Goal: Navigation & Orientation: Understand site structure

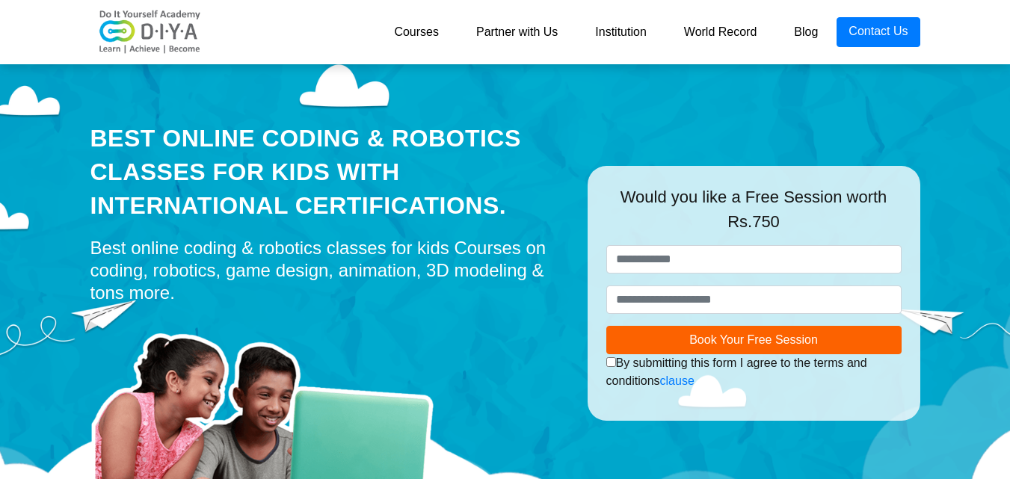
click at [527, 29] on link "Partner with Us" at bounding box center [517, 32] width 119 height 30
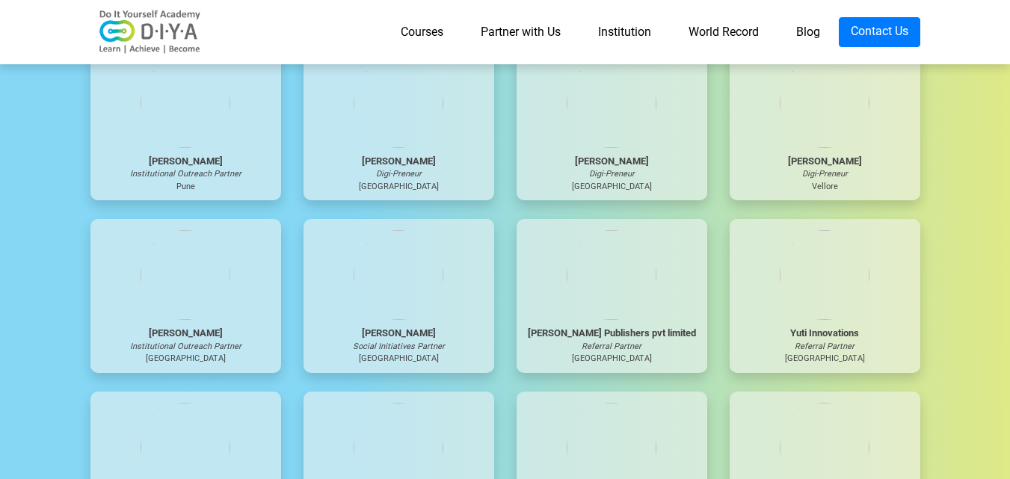
scroll to position [3964, 0]
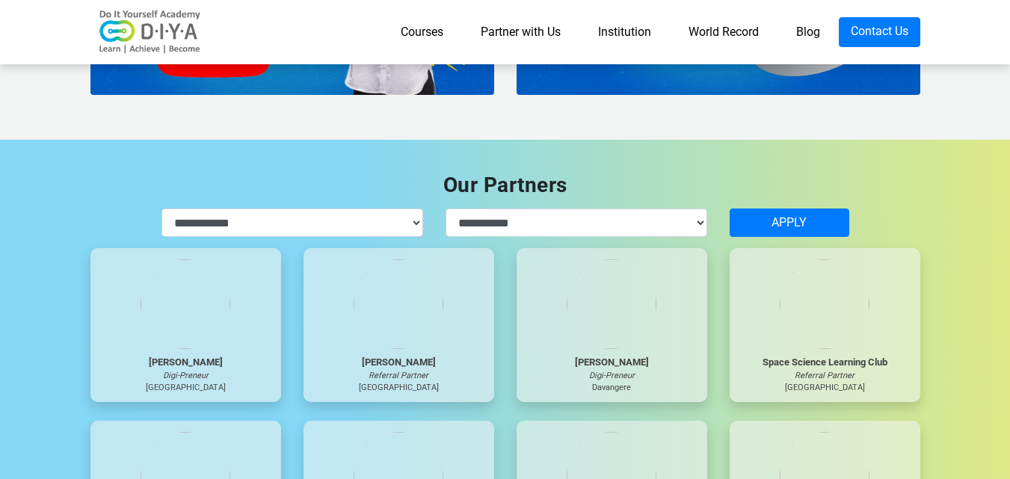
click at [614, 31] on link "Institution" at bounding box center [625, 32] width 90 height 30
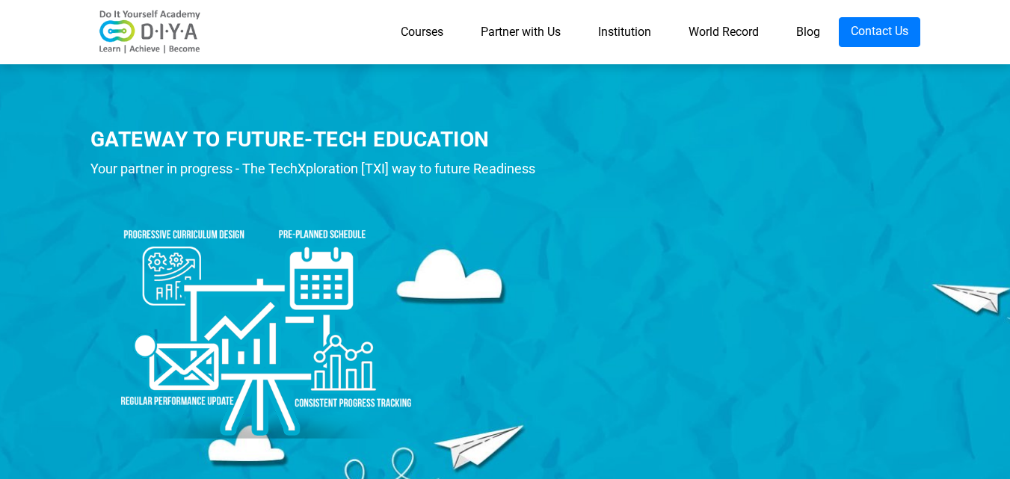
click at [715, 25] on link "World Record" at bounding box center [724, 32] width 108 height 30
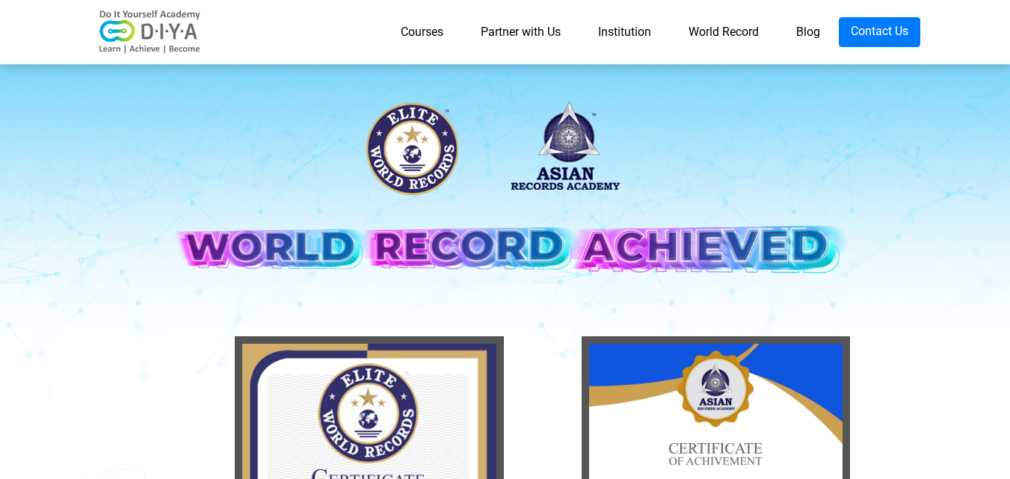
click at [698, 30] on link "World Record" at bounding box center [724, 32] width 108 height 30
click at [714, 34] on link "World Record" at bounding box center [724, 32] width 108 height 30
click at [811, 31] on link "Blog" at bounding box center [808, 32] width 61 height 30
